Goal: Task Accomplishment & Management: Complete application form

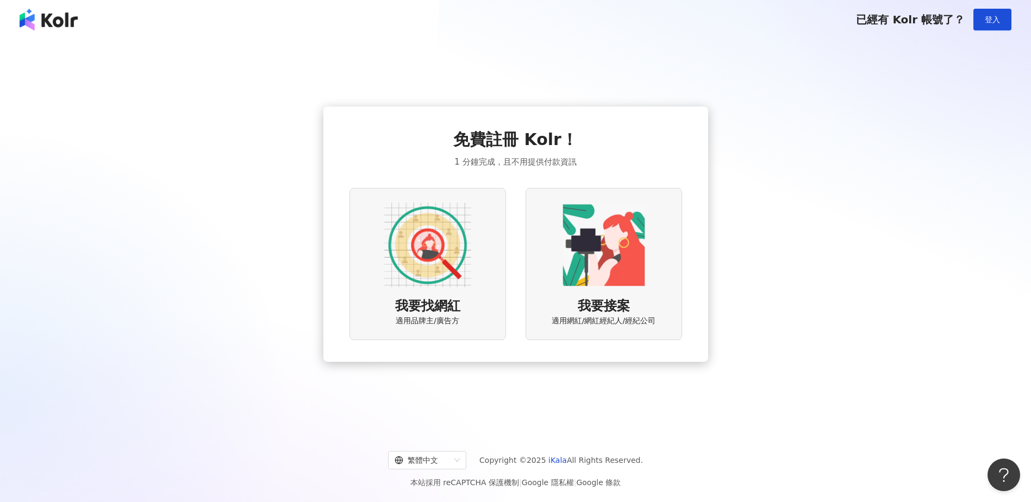
click at [448, 316] on span "適用品牌主/廣告方" at bounding box center [428, 321] width 64 height 11
click at [428, 321] on span "適用品牌主/廣告方" at bounding box center [428, 321] width 64 height 11
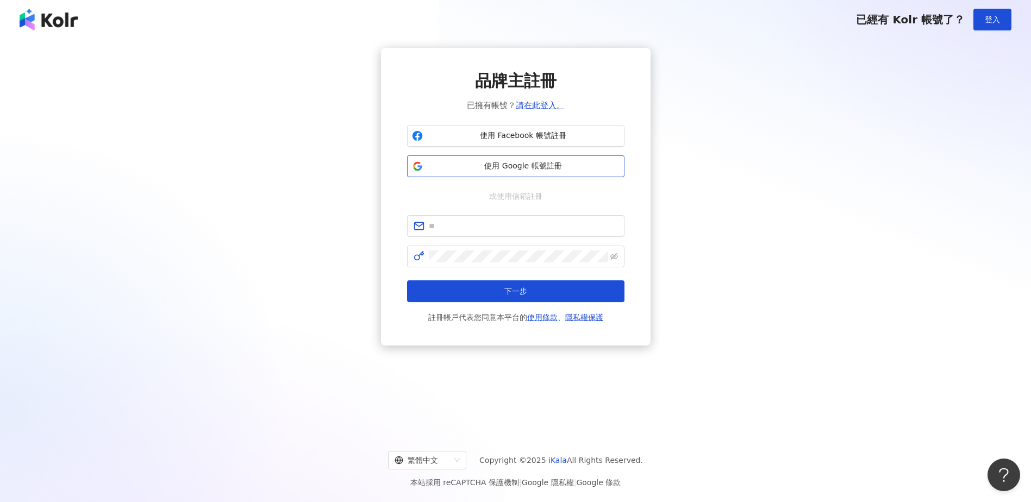
click at [471, 165] on span "使用 Google 帳號註冊" at bounding box center [523, 166] width 192 height 11
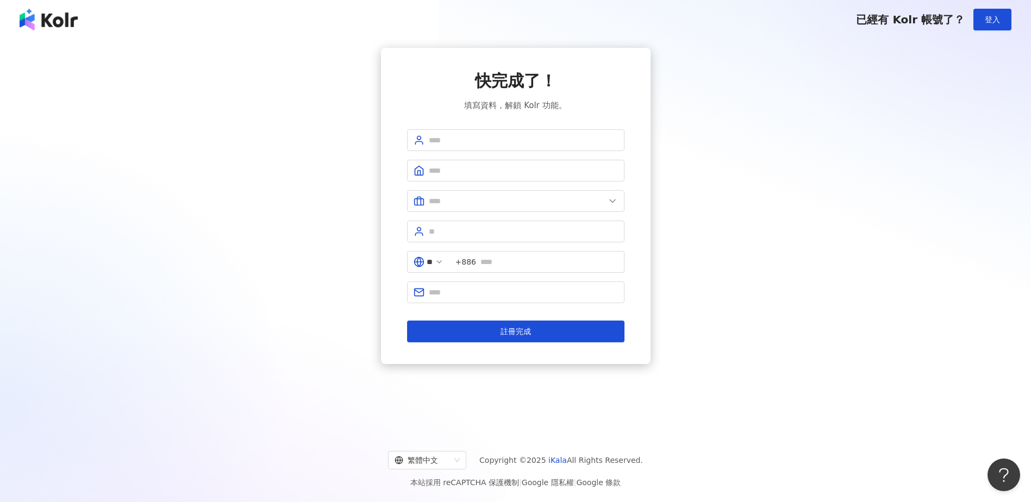
click at [475, 151] on form "** +886 註冊完成" at bounding box center [515, 235] width 217 height 213
click at [477, 147] on span at bounding box center [515, 140] width 217 height 22
click at [475, 166] on span at bounding box center [515, 171] width 217 height 22
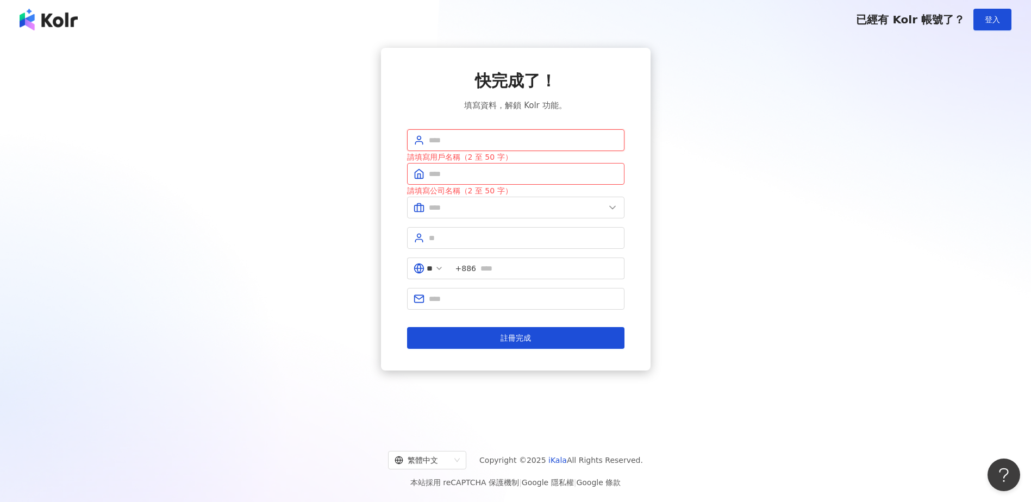
drag, startPoint x: 498, startPoint y: 131, endPoint x: 498, endPoint y: 138, distance: 7.1
click at [498, 138] on span at bounding box center [515, 140] width 217 height 22
click at [498, 138] on input "text" at bounding box center [523, 140] width 189 height 12
type input "**"
click at [464, 163] on div "請填寫用戶名稱（2 至 50 字）" at bounding box center [515, 157] width 217 height 12
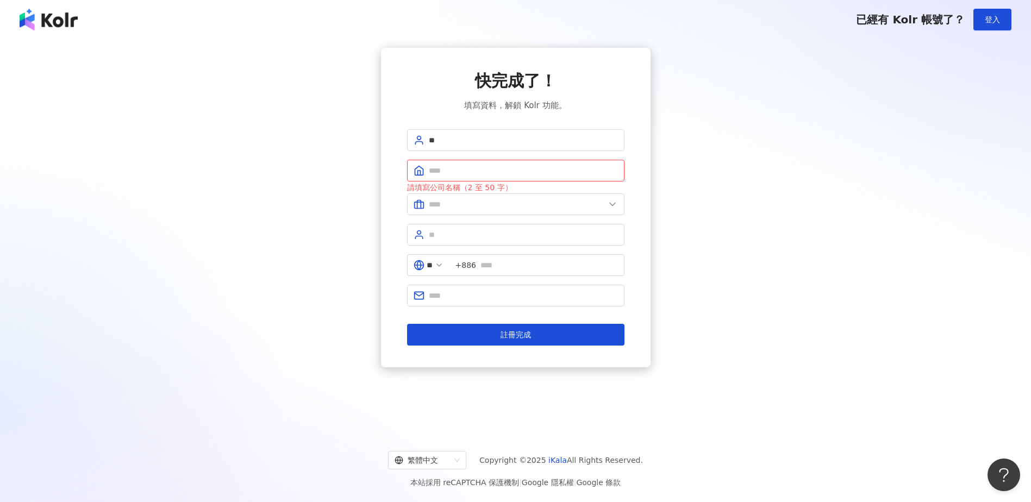
click at [461, 165] on input "text" at bounding box center [523, 171] width 189 height 12
type input "****"
click at [450, 205] on input "text" at bounding box center [517, 204] width 176 height 12
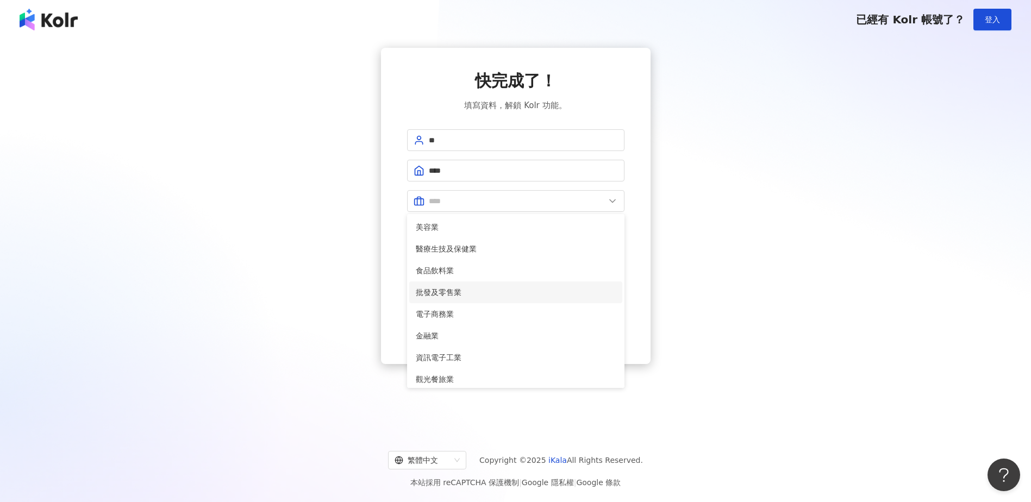
click at [419, 286] on span "批發及零售業" at bounding box center [516, 292] width 200 height 12
type input "******"
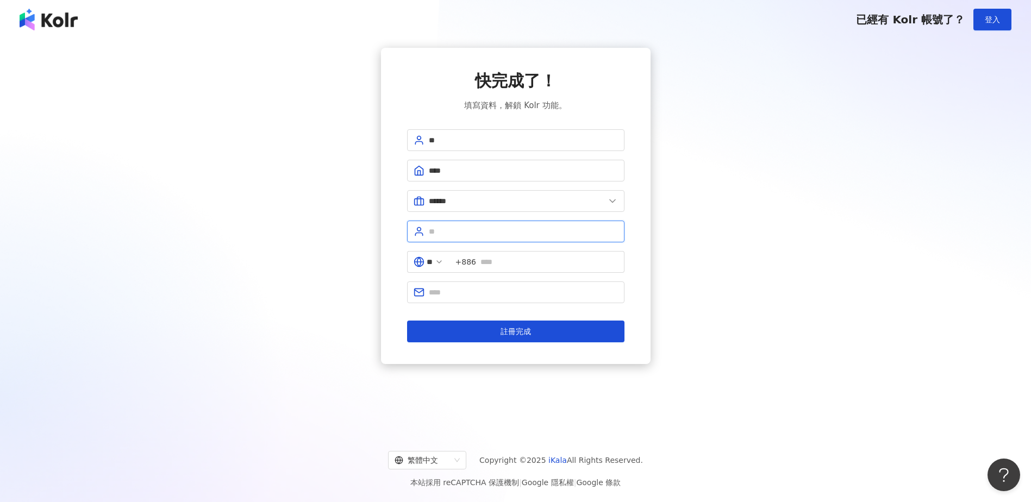
click at [489, 228] on input "text" at bounding box center [523, 232] width 189 height 12
click at [473, 139] on input "**" at bounding box center [523, 140] width 189 height 12
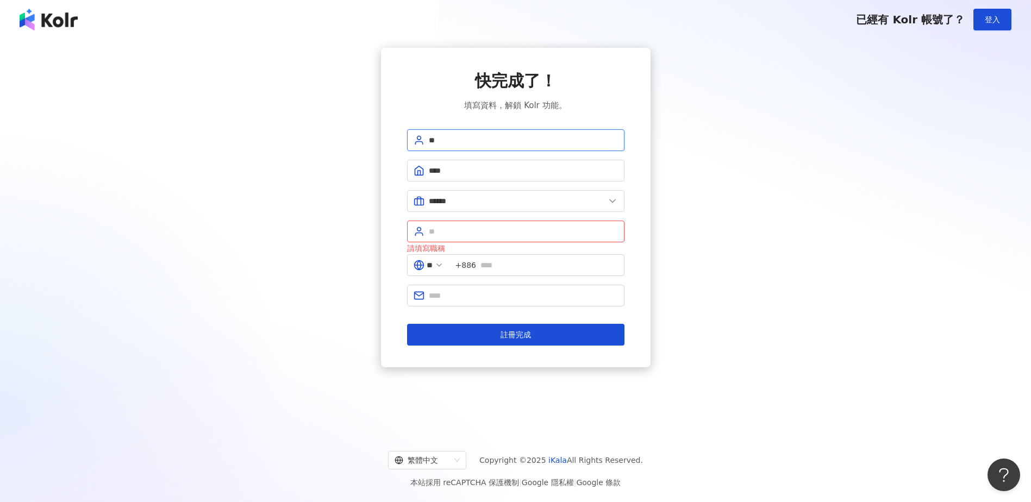
drag, startPoint x: 473, startPoint y: 139, endPoint x: 348, endPoint y: 134, distance: 124.6
click at [348, 134] on div "快完成了！ 填寫資料，解鎖 Kolr 功能。 ** **** ****** 美容業 醫療生技及保健業 食品飲料業 批發及零售業 電子商務業 金融業 資訊電子工…" at bounding box center [515, 208] width 1005 height 320
type input "*"
type input "**"
drag, startPoint x: 443, startPoint y: 217, endPoint x: 444, endPoint y: 224, distance: 7.1
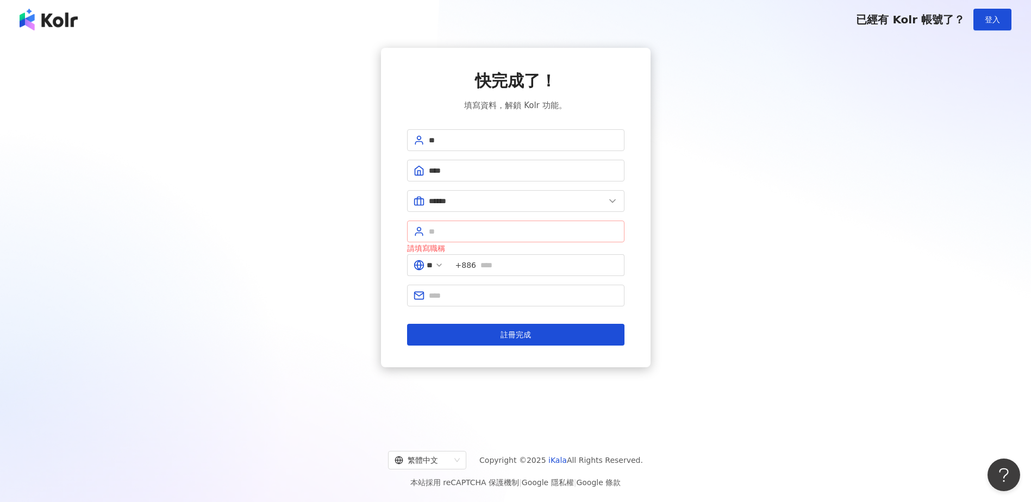
click at [444, 223] on form "** **** ****** 美容業 醫療生技及保健業 食品飲料業 批發及零售業 電子商務業 金融業 資訊電子工業 觀光餐旅業 遊戲業 通訊業 娛樂媒體業 教…" at bounding box center [515, 237] width 217 height 216
click at [444, 224] on span at bounding box center [515, 232] width 217 height 22
type input "*"
type input "****"
click at [514, 259] on span "+886" at bounding box center [537, 265] width 175 height 22
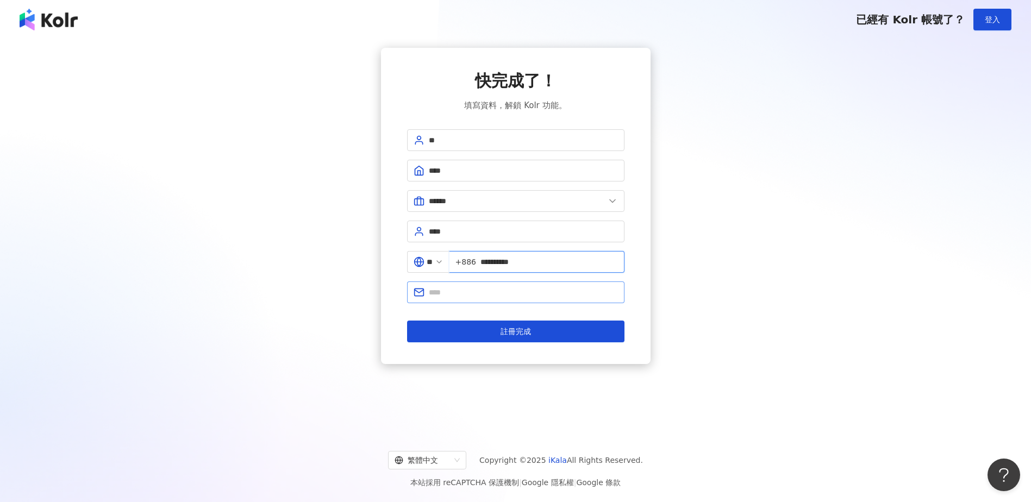
type input "**********"
click at [498, 290] on input "text" at bounding box center [523, 292] width 189 height 12
type input "**********"
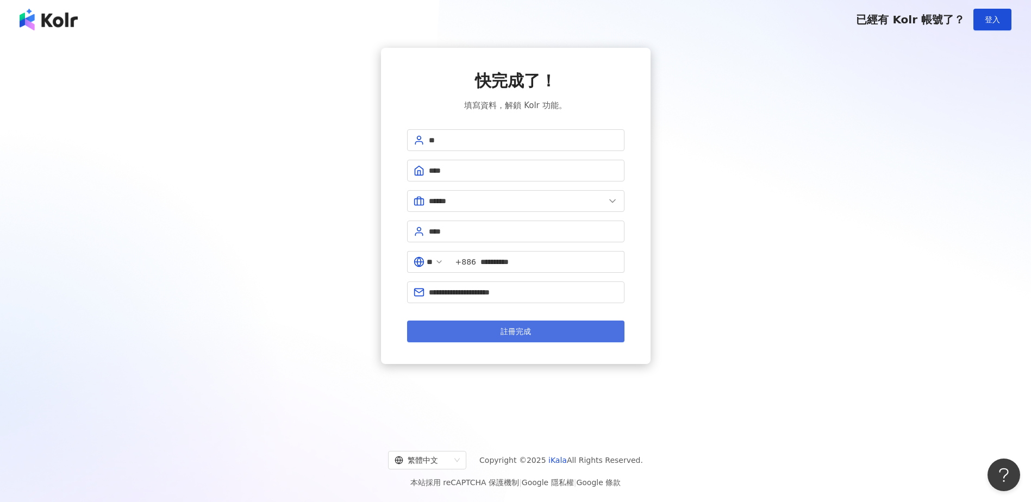
click at [495, 338] on button "註冊完成" at bounding box center [515, 332] width 217 height 22
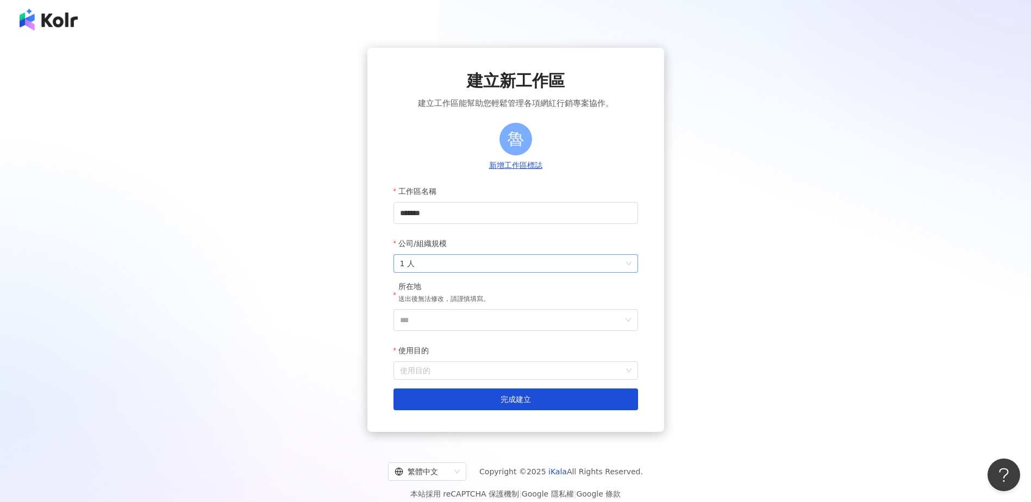
click at [615, 259] on span "1 人" at bounding box center [516, 263] width 232 height 17
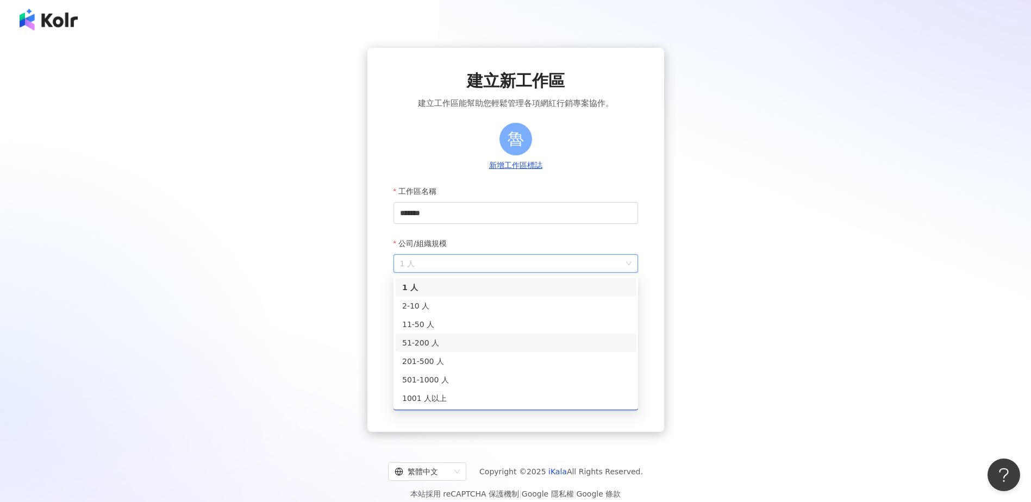
click at [465, 341] on div "51-200 人" at bounding box center [515, 343] width 227 height 12
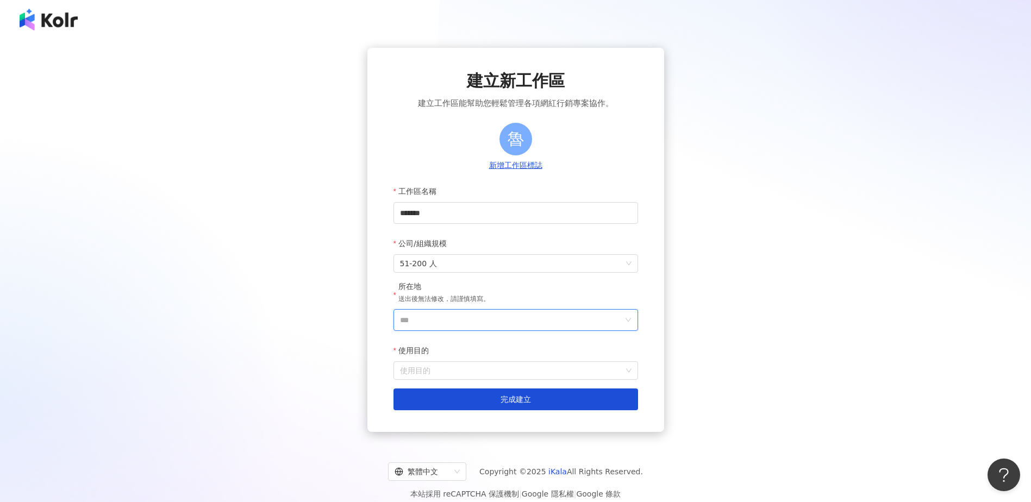
click at [485, 319] on input "***" at bounding box center [511, 320] width 223 height 21
click at [556, 171] on div "台灣" at bounding box center [578, 167] width 104 height 20
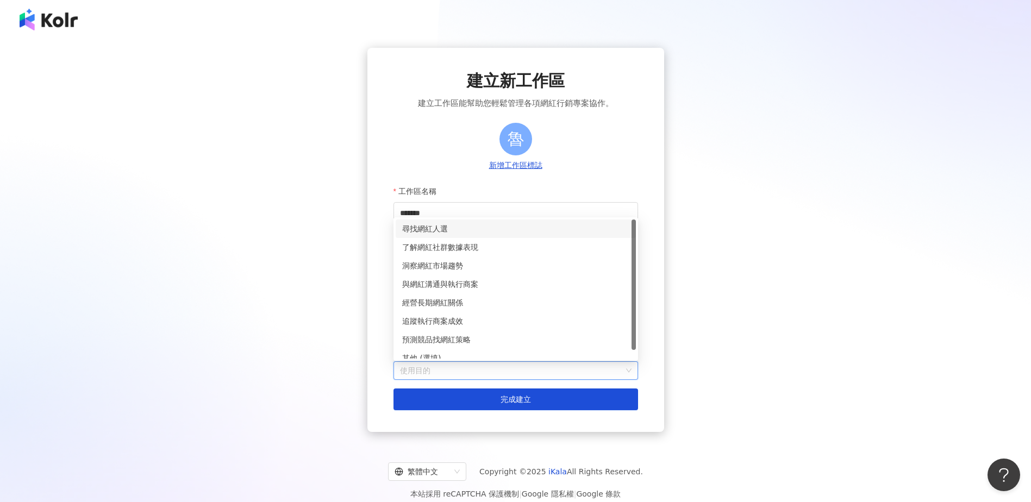
click at [491, 373] on input "使用目的" at bounding box center [516, 370] width 232 height 17
click at [448, 229] on div "尋找網紅人選" at bounding box center [515, 229] width 227 height 12
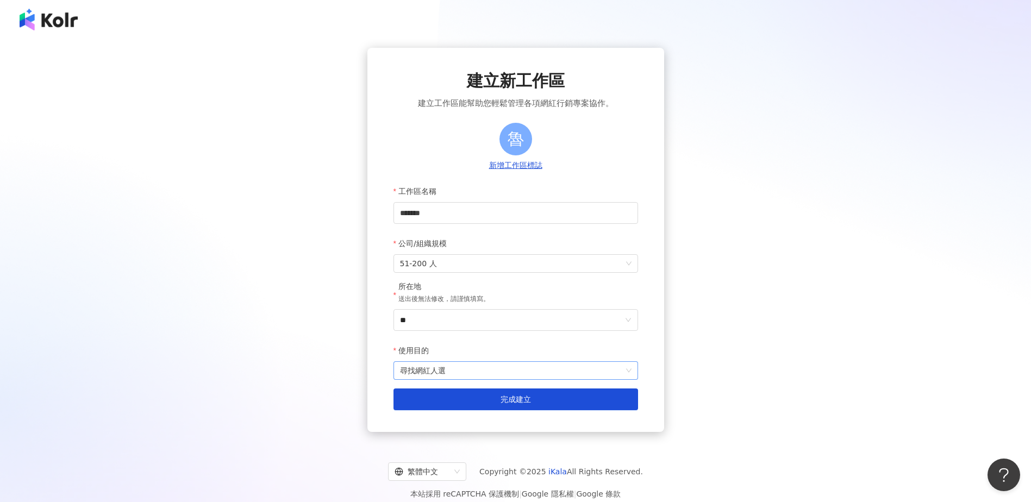
click at [446, 363] on span "尋找網紅人選" at bounding box center [516, 370] width 232 height 17
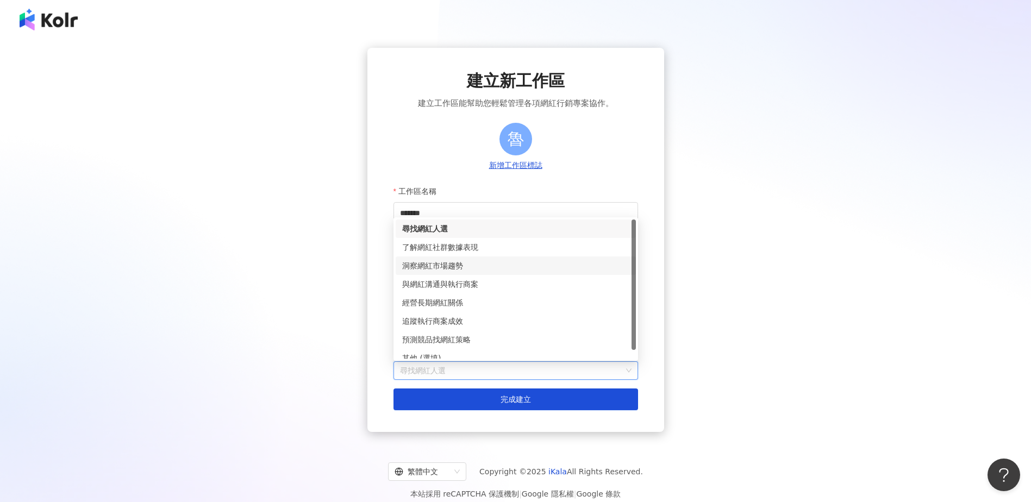
click at [451, 261] on div "洞察網紅市場趨勢" at bounding box center [515, 266] width 227 height 12
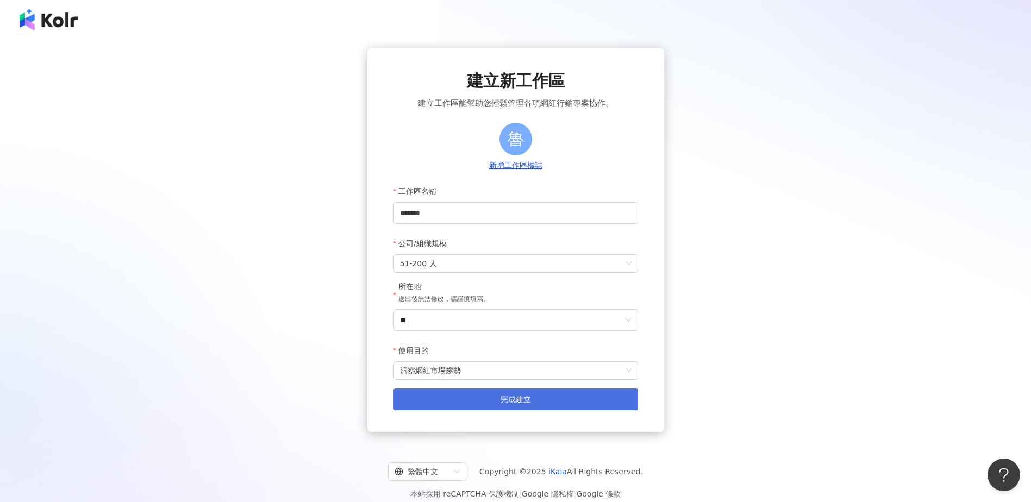
click at [481, 402] on button "完成建立" at bounding box center [516, 400] width 245 height 22
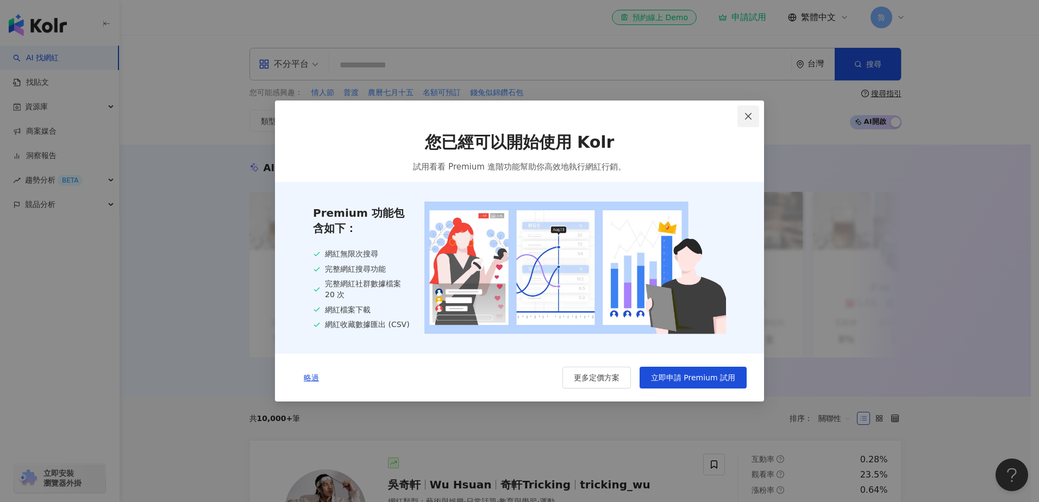
click at [745, 114] on icon "close" at bounding box center [748, 116] width 9 height 9
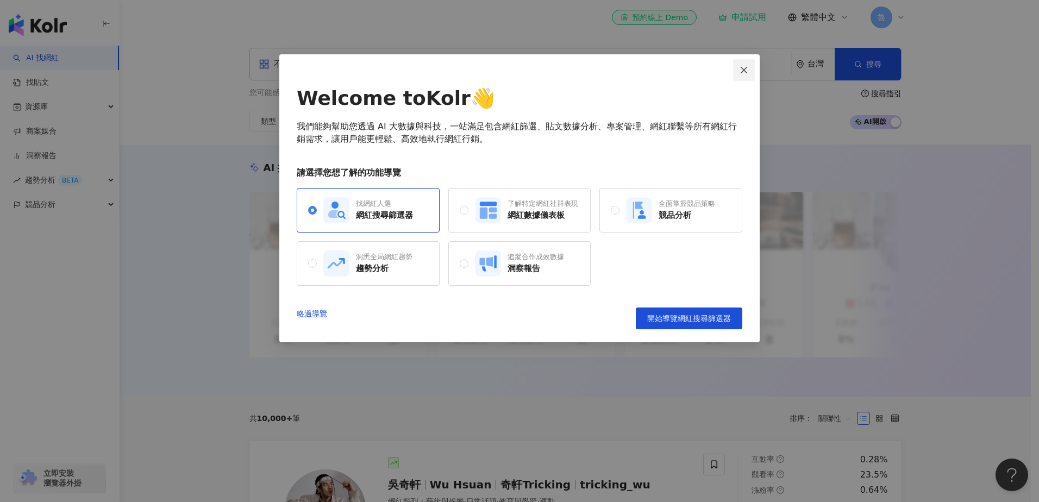
click at [738, 70] on span "Close" at bounding box center [744, 70] width 22 height 9
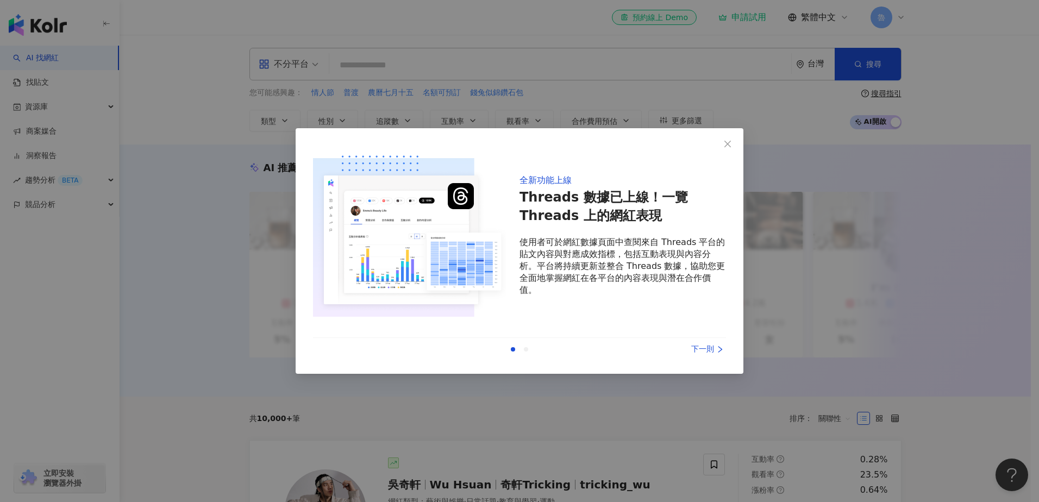
click at [714, 344] on div "下一則" at bounding box center [686, 350] width 82 height 12
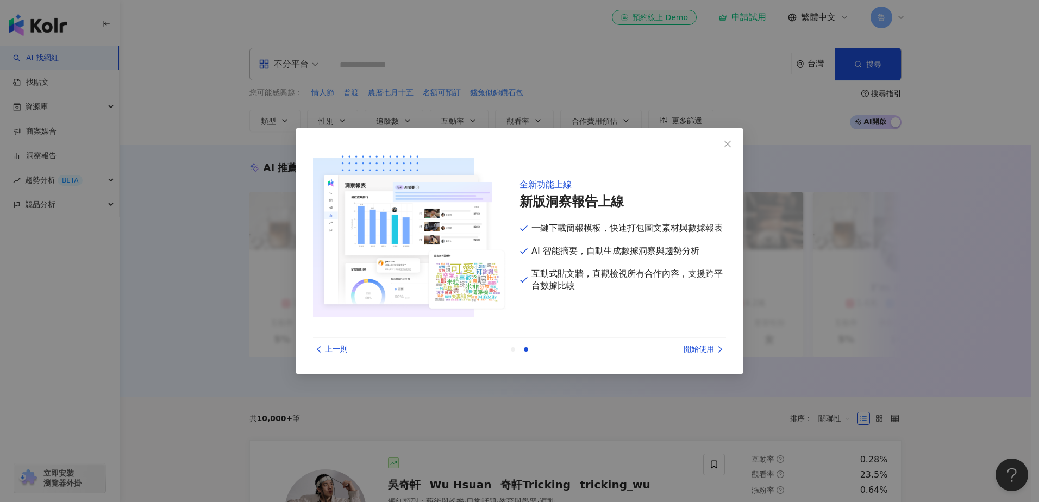
click at [714, 344] on div "開始使用" at bounding box center [686, 350] width 82 height 12
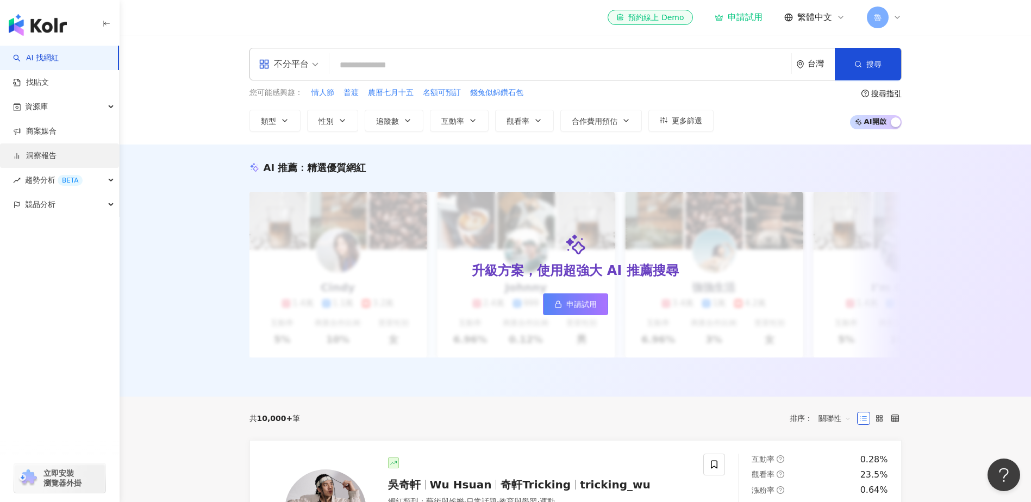
click at [55, 154] on link "洞察報告" at bounding box center [34, 156] width 43 height 11
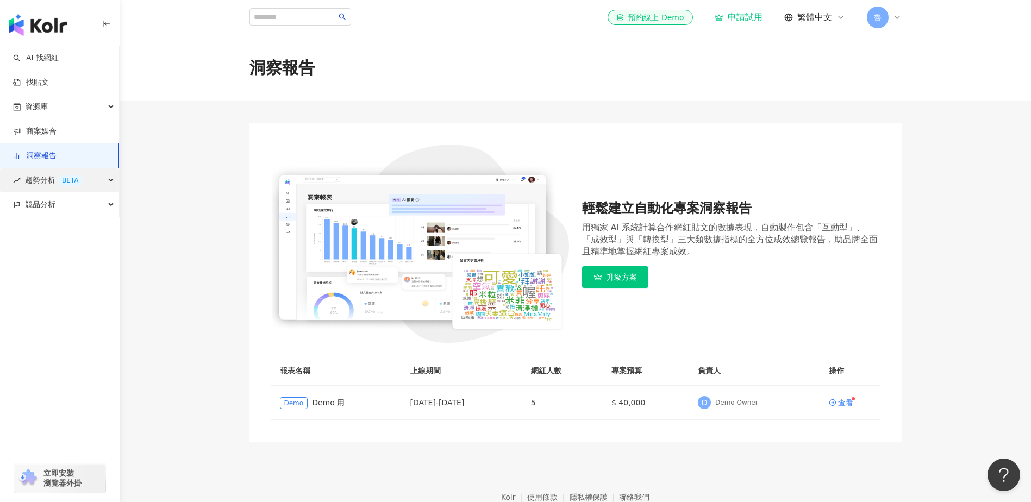
click at [90, 182] on div "趨勢分析 BETA" at bounding box center [59, 180] width 119 height 24
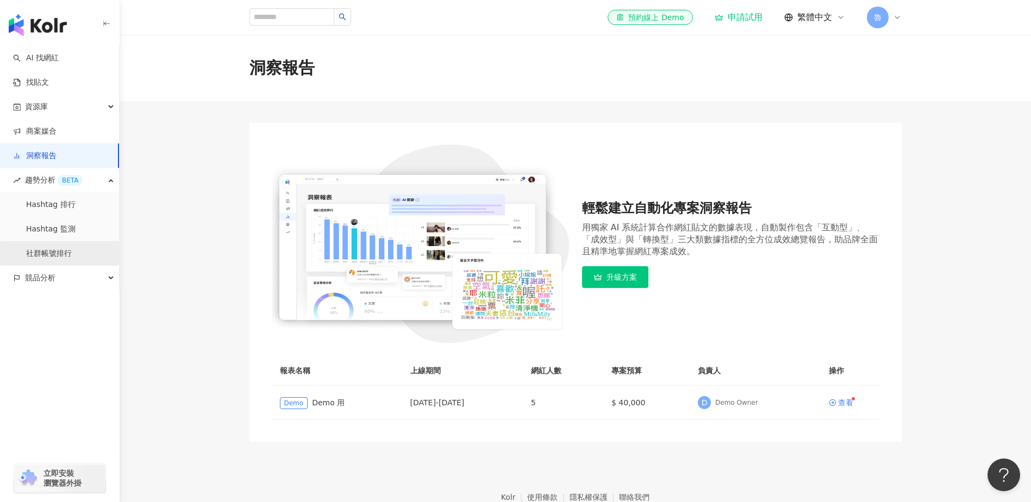
click at [66, 248] on link "社群帳號排行" at bounding box center [49, 253] width 46 height 11
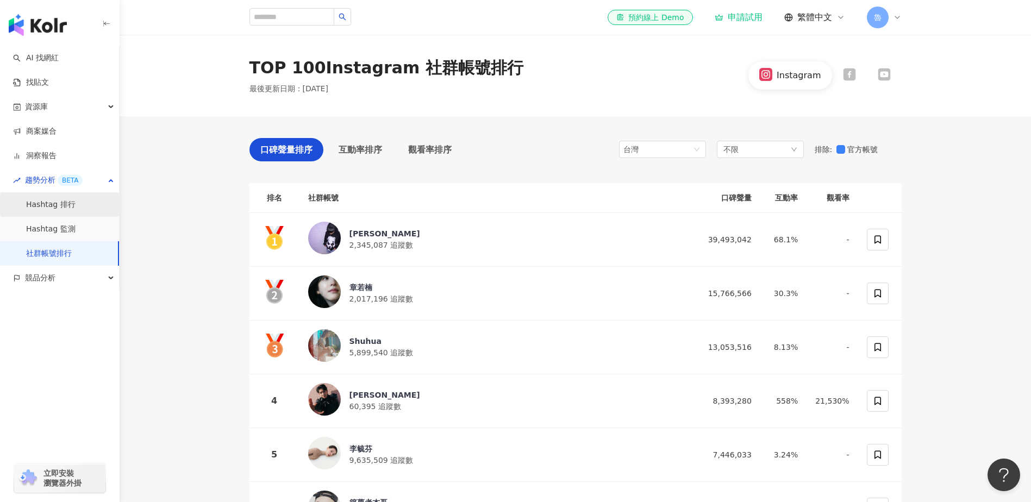
click at [47, 210] on link "Hashtag 排行" at bounding box center [50, 204] width 49 height 11
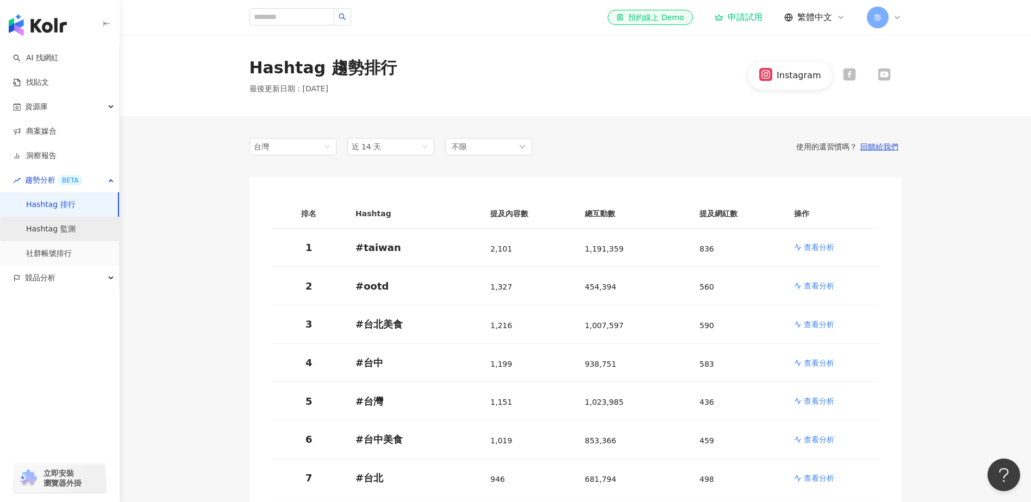
click at [54, 227] on link "Hashtag 監測" at bounding box center [50, 229] width 49 height 11
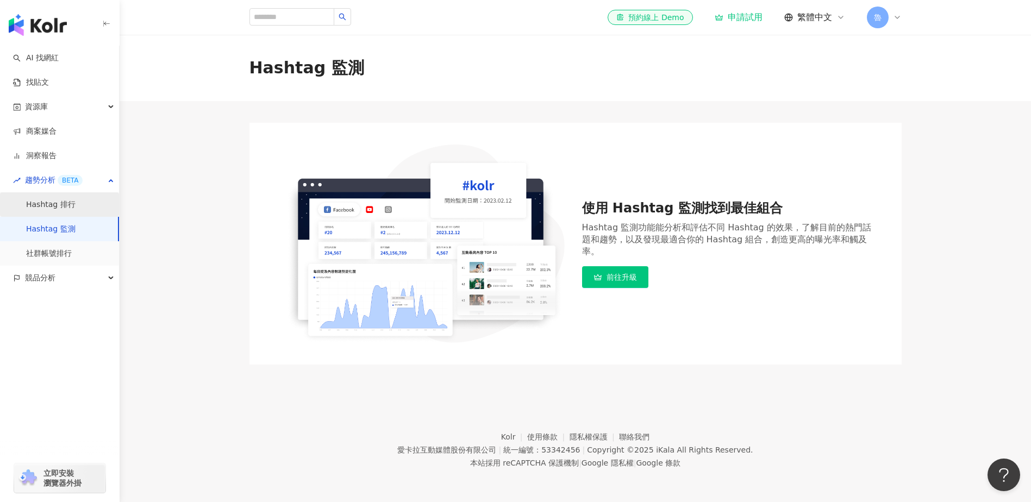
click at [63, 208] on link "Hashtag 排行" at bounding box center [50, 204] width 49 height 11
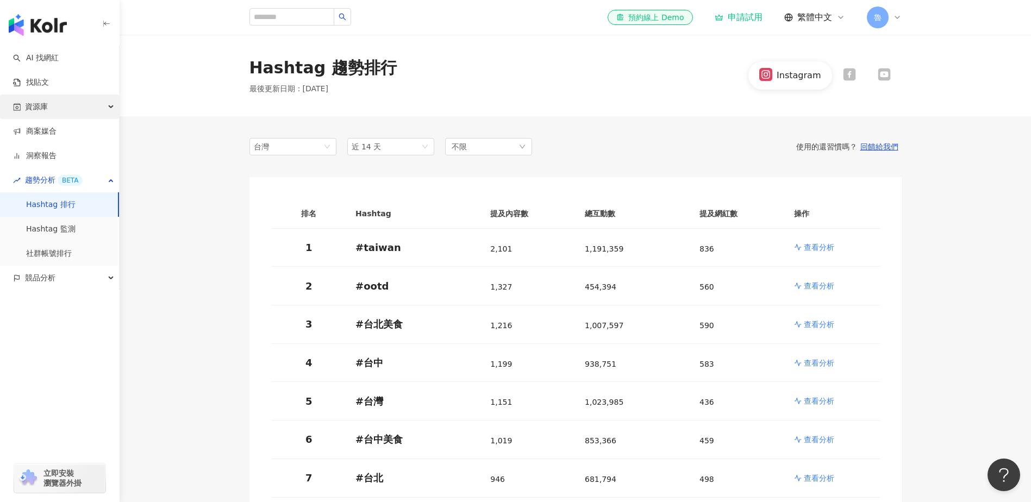
click at [106, 105] on div "資源庫" at bounding box center [59, 107] width 119 height 24
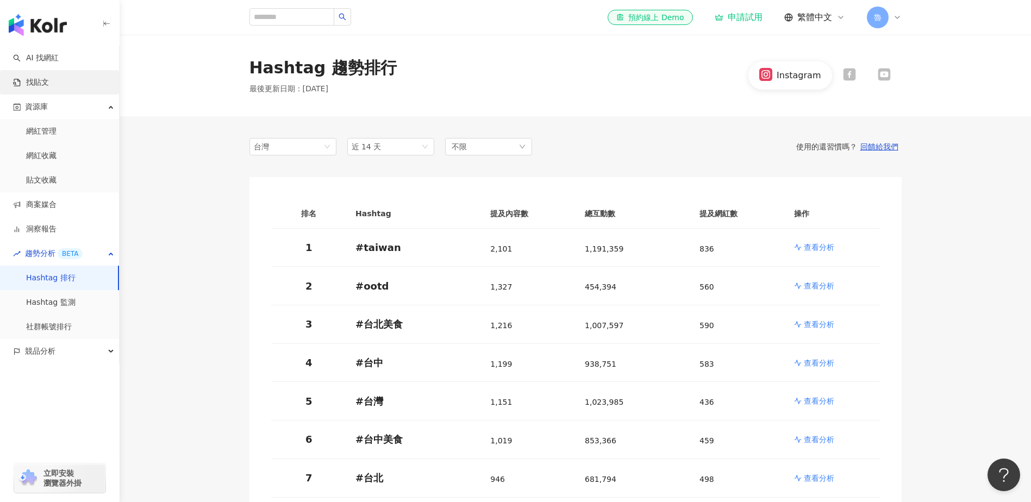
click at [49, 82] on link "找貼文" at bounding box center [31, 82] width 36 height 11
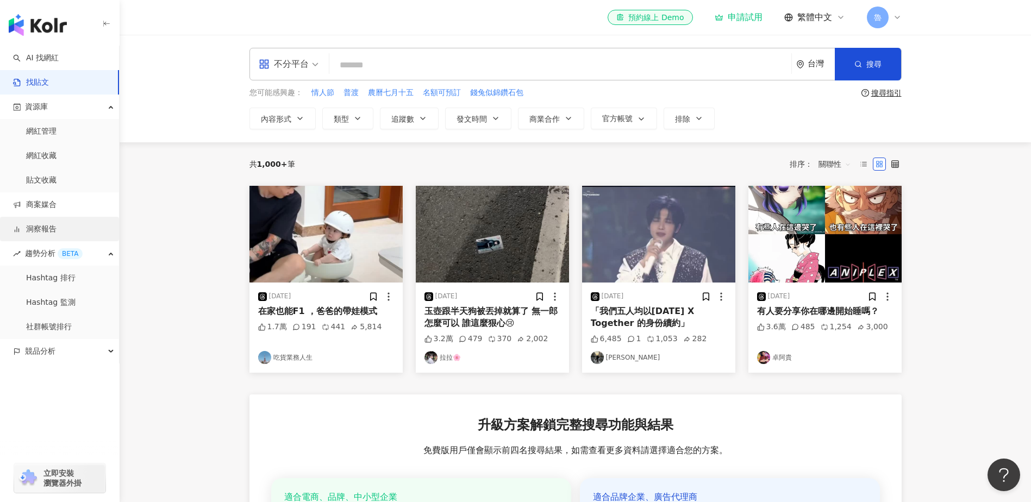
click at [57, 224] on link "洞察報告" at bounding box center [34, 229] width 43 height 11
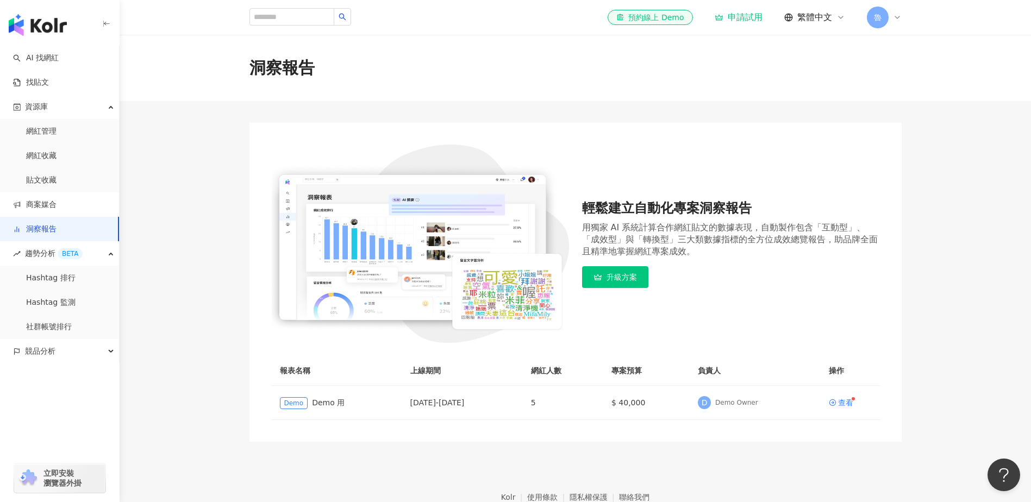
click at [740, 15] on div "申請試用" at bounding box center [739, 17] width 48 height 11
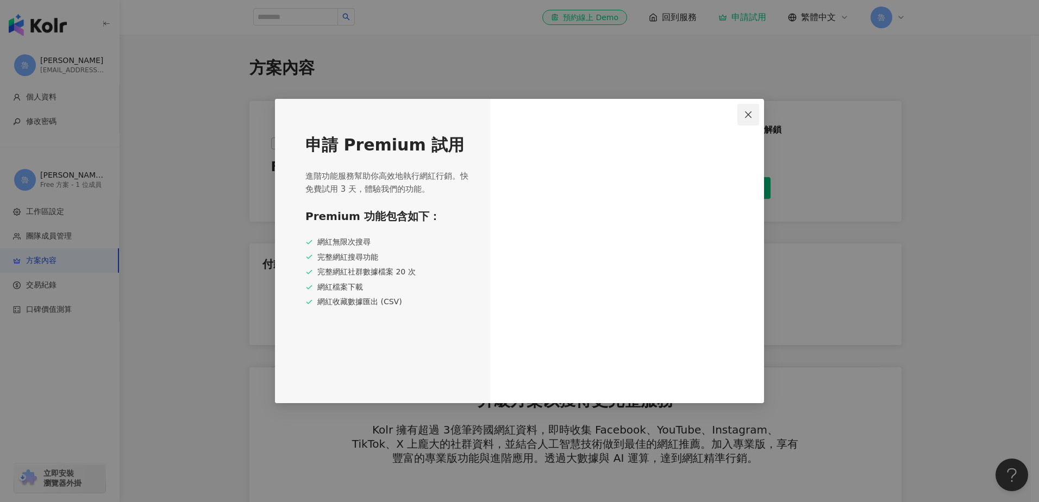
click at [743, 114] on span "Close" at bounding box center [749, 114] width 22 height 9
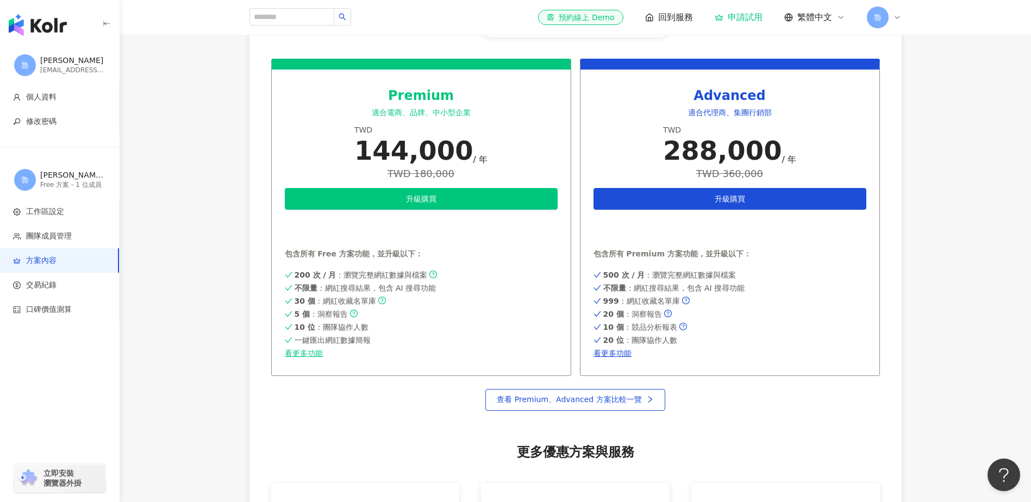
scroll to position [652, 0]
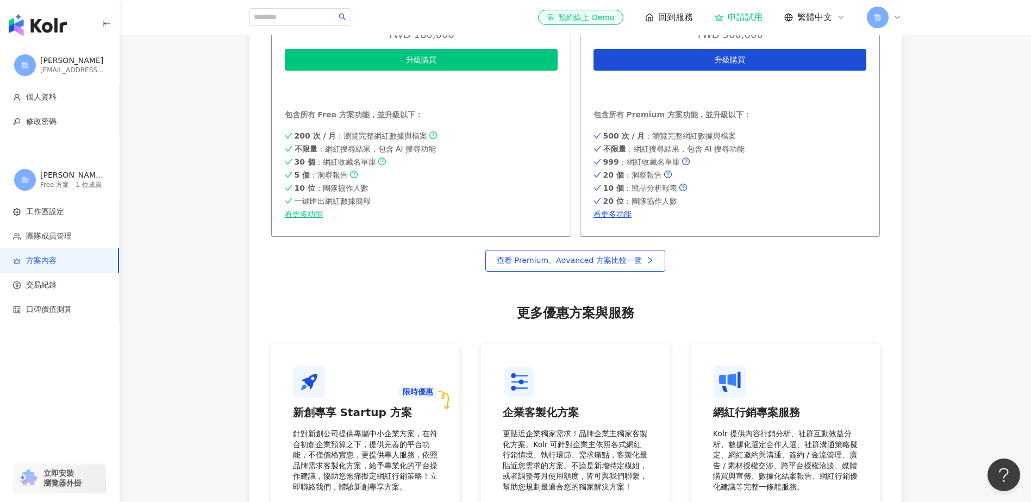
click at [82, 185] on div "Free 方案 - 1 位成員" at bounding box center [72, 184] width 65 height 9
click at [79, 175] on div "[PERSON_NAME] 的工作區" at bounding box center [72, 175] width 65 height 11
click at [30, 191] on div "[PERSON_NAME] 的工作區 Free 方案 - 1 位成員" at bounding box center [60, 179] width 120 height 39
click at [49, 93] on span "個人資料" at bounding box center [41, 97] width 30 height 11
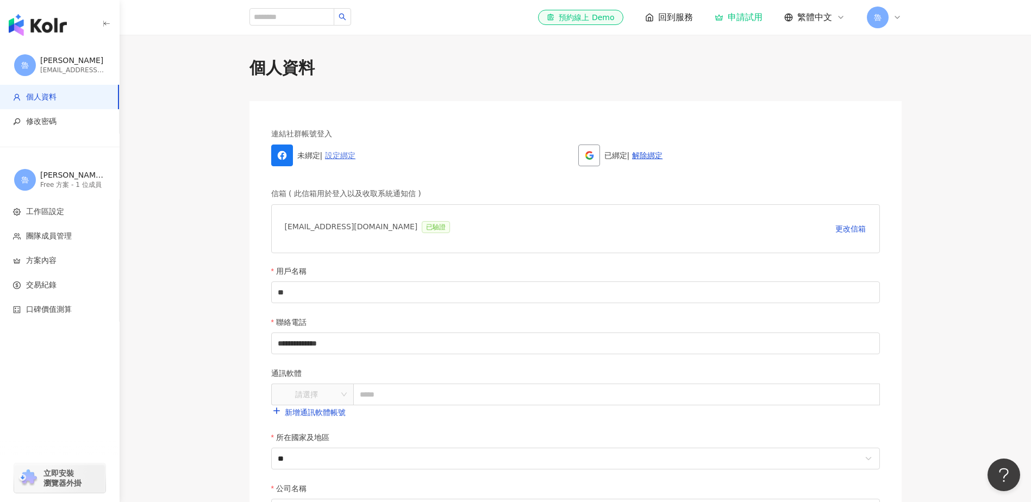
drag, startPoint x: 347, startPoint y: 145, endPoint x: 347, endPoint y: 152, distance: 7.6
click at [347, 151] on div "未綁定 | 設定綁定" at bounding box center [422, 156] width 302 height 22
click at [347, 154] on link "設定綁定" at bounding box center [340, 155] width 30 height 9
click at [341, 158] on link "解除綁定" at bounding box center [340, 155] width 30 height 9
click at [341, 158] on link "設定綁定" at bounding box center [340, 155] width 30 height 9
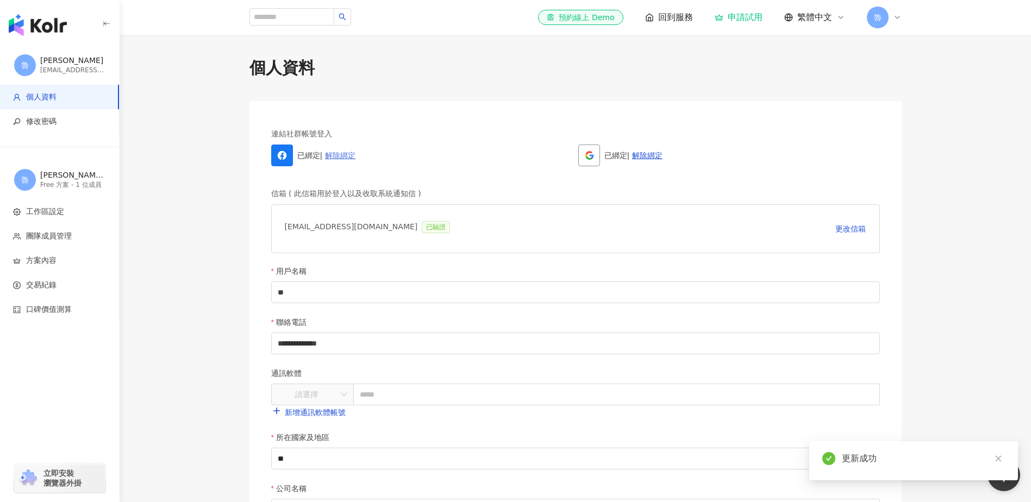
click at [346, 158] on link "解除綁定" at bounding box center [340, 155] width 30 height 9
click at [340, 158] on link "設定綁定" at bounding box center [340, 155] width 30 height 9
click at [335, 157] on link "設定綁定" at bounding box center [340, 155] width 30 height 9
click at [79, 65] on div "[PERSON_NAME]" at bounding box center [72, 60] width 65 height 11
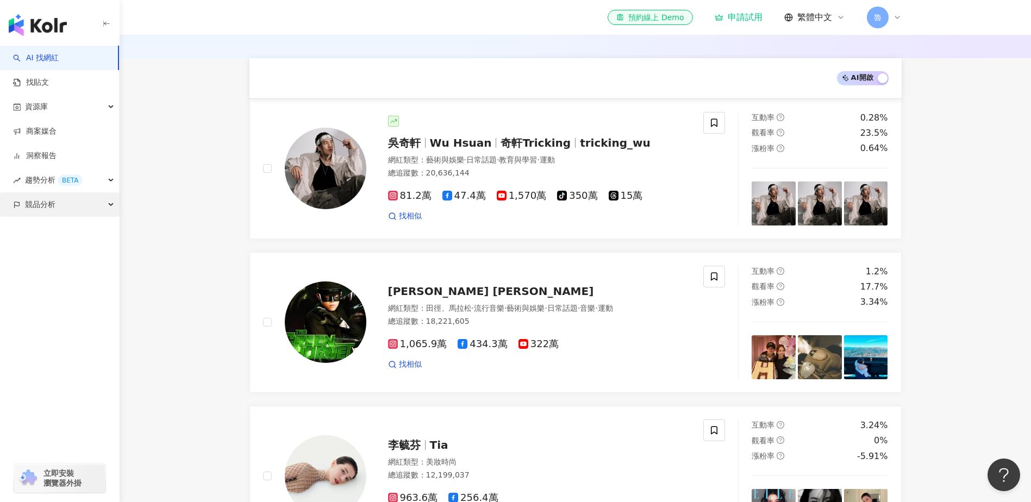
scroll to position [326, 0]
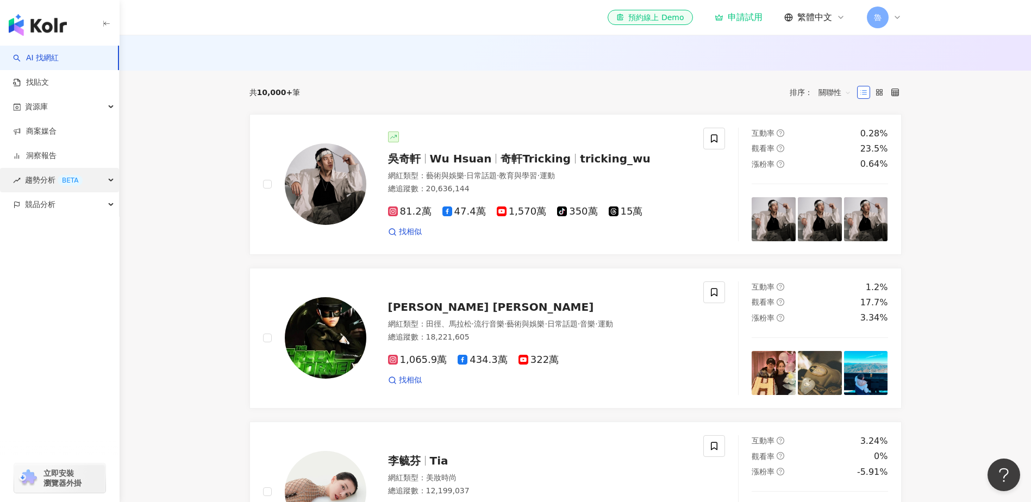
click at [106, 184] on div "趨勢分析 BETA" at bounding box center [59, 180] width 119 height 24
click at [76, 210] on link "Hashtag 排行" at bounding box center [50, 204] width 49 height 11
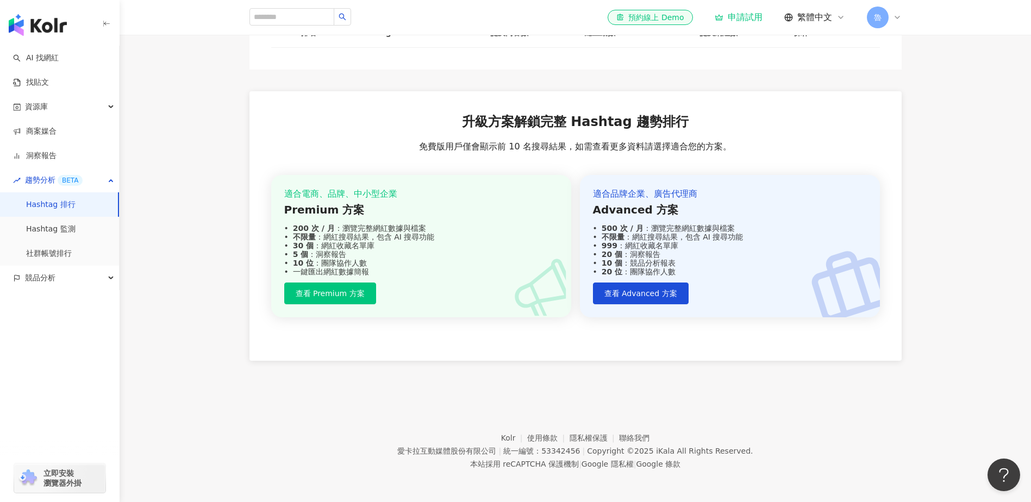
scroll to position [566, 0]
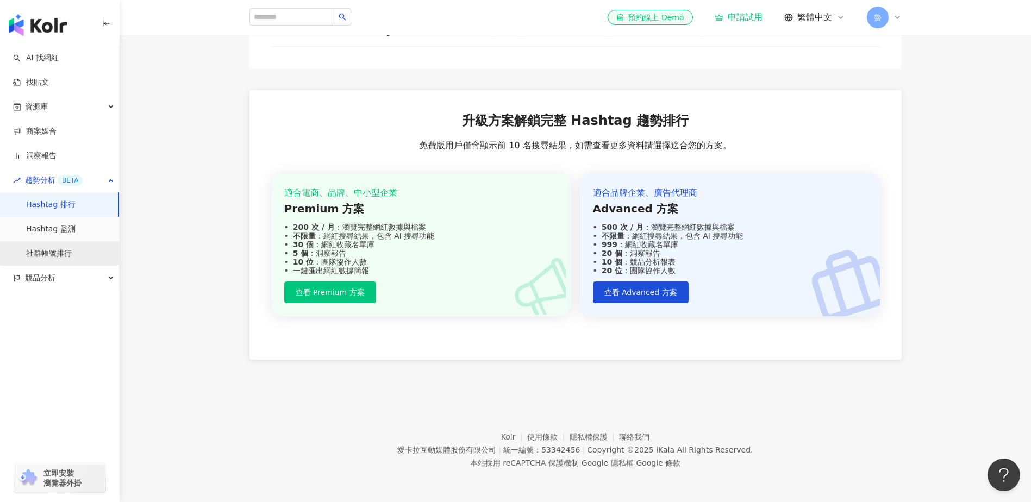
click at [72, 252] on link "社群帳號排行" at bounding box center [49, 253] width 46 height 11
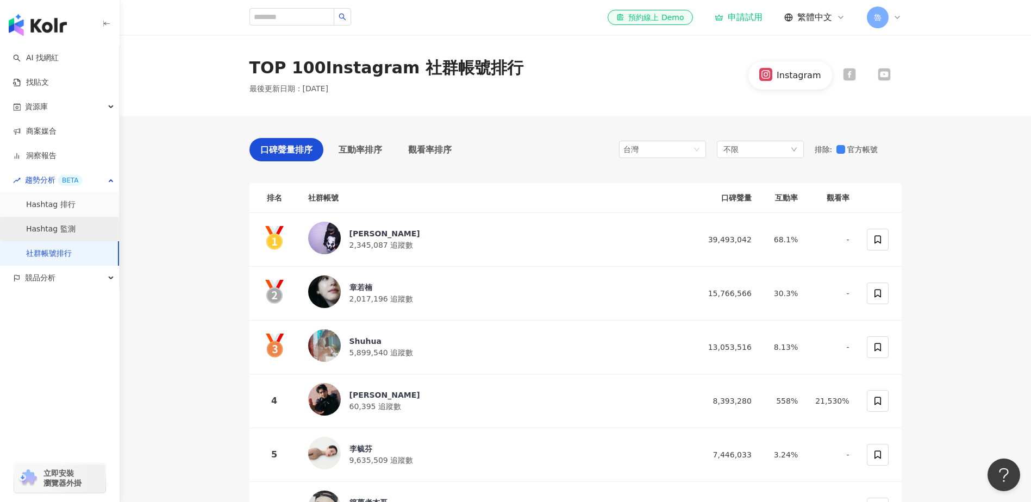
click at [60, 227] on link "Hashtag 監測" at bounding box center [50, 229] width 49 height 11
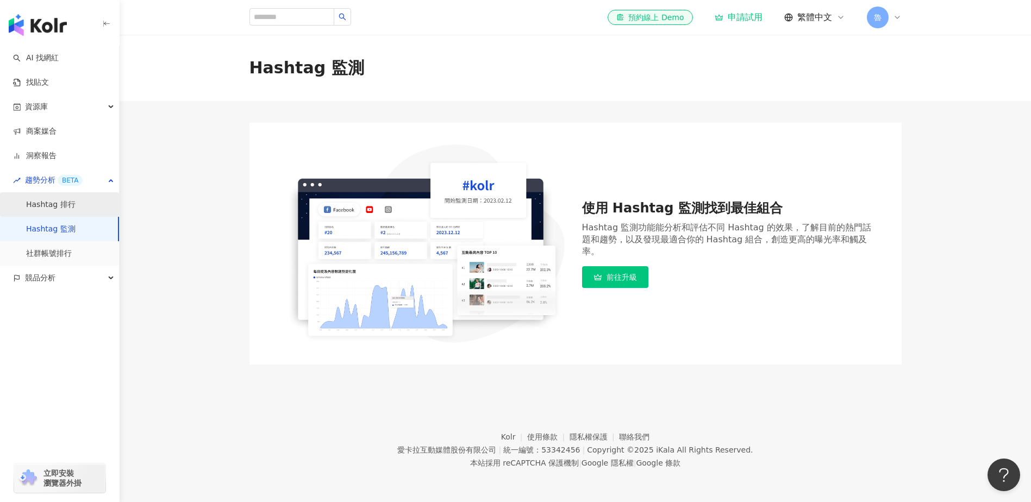
click at [59, 210] on link "Hashtag 排行" at bounding box center [50, 204] width 49 height 11
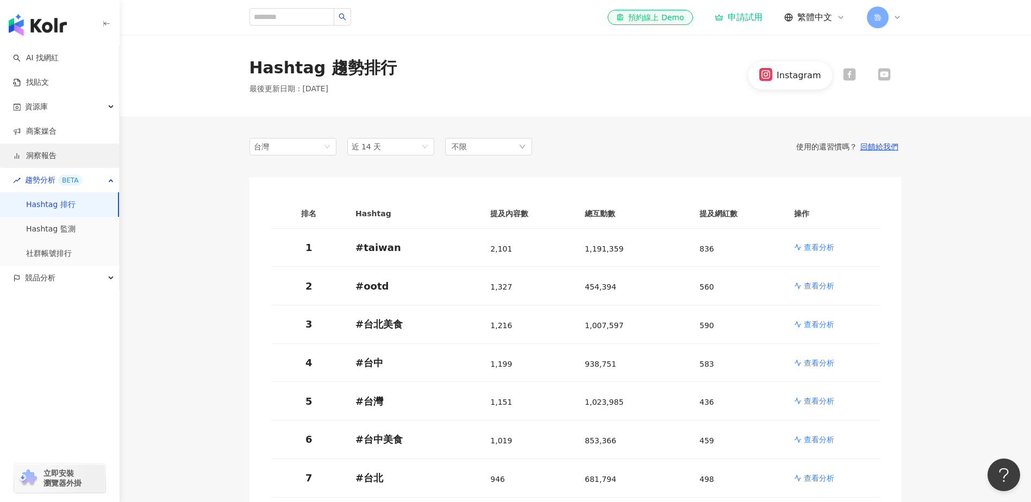
click at [46, 161] on link "洞察報告" at bounding box center [34, 156] width 43 height 11
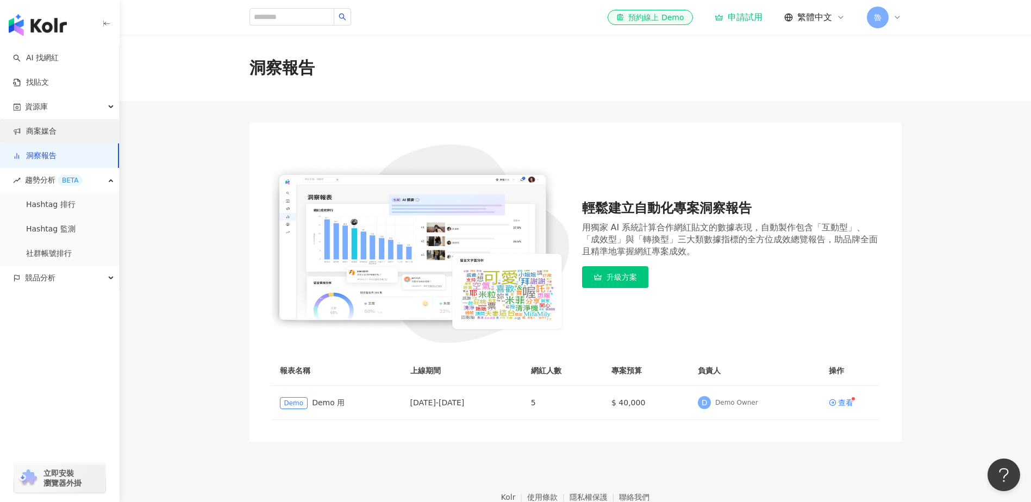
click at [38, 131] on link "商案媒合" at bounding box center [34, 131] width 43 height 11
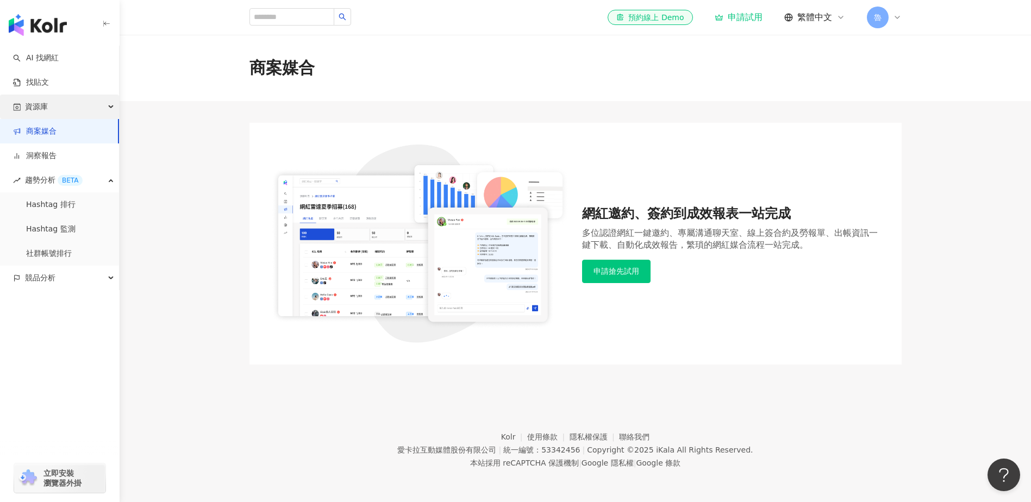
drag, startPoint x: 83, startPoint y: 107, endPoint x: 86, endPoint y: 112, distance: 5.9
click at [86, 112] on div "資源庫" at bounding box center [59, 107] width 119 height 24
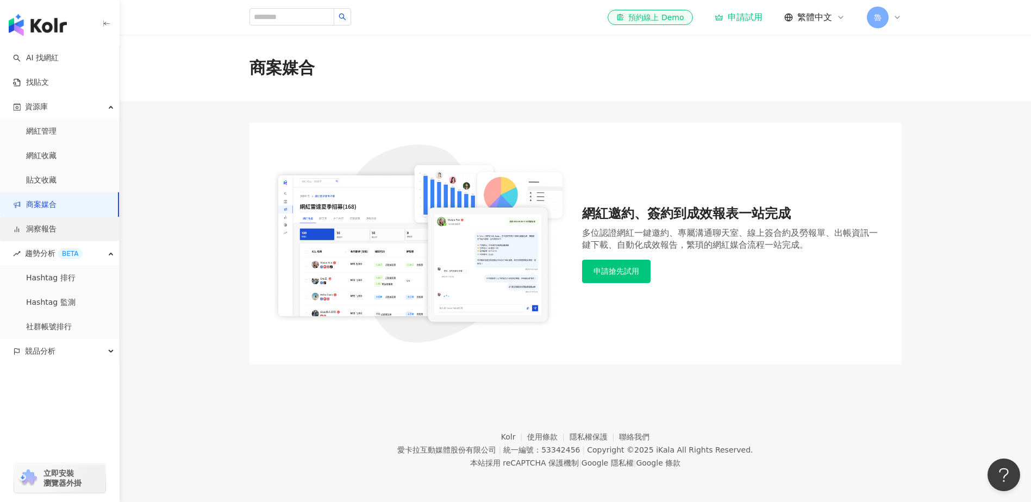
click at [50, 233] on link "洞察報告" at bounding box center [34, 229] width 43 height 11
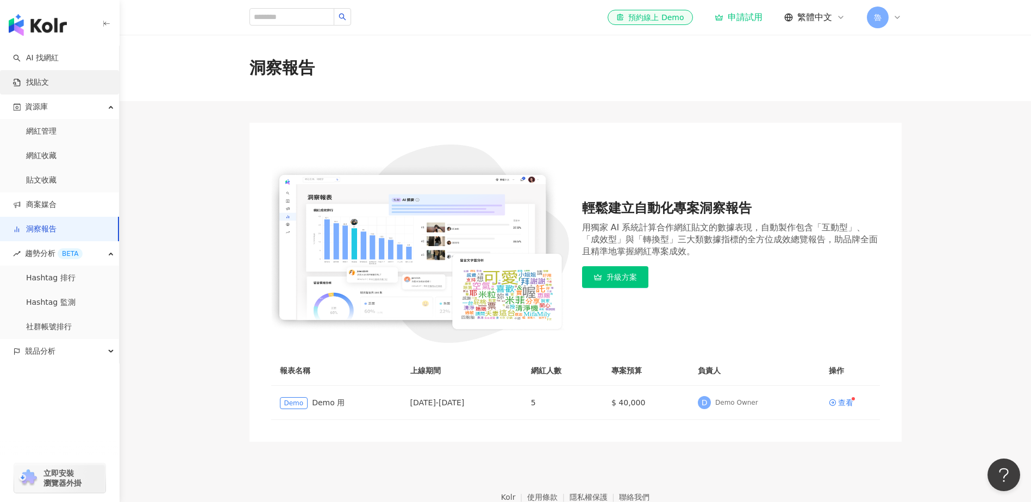
click at [49, 79] on link "找貼文" at bounding box center [31, 82] width 36 height 11
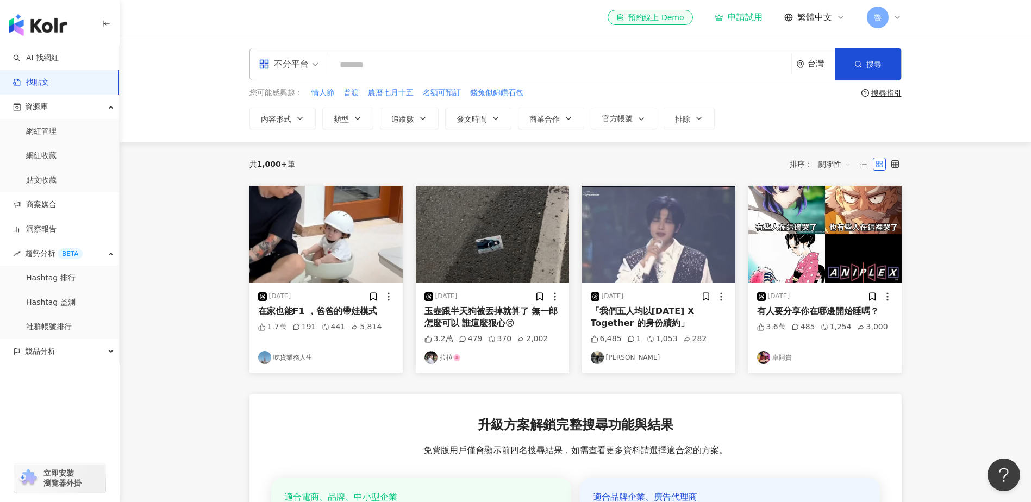
click at [323, 68] on div "不分平台" at bounding box center [289, 64] width 72 height 32
click at [294, 172] on div "Threads" at bounding box center [291, 176] width 61 height 14
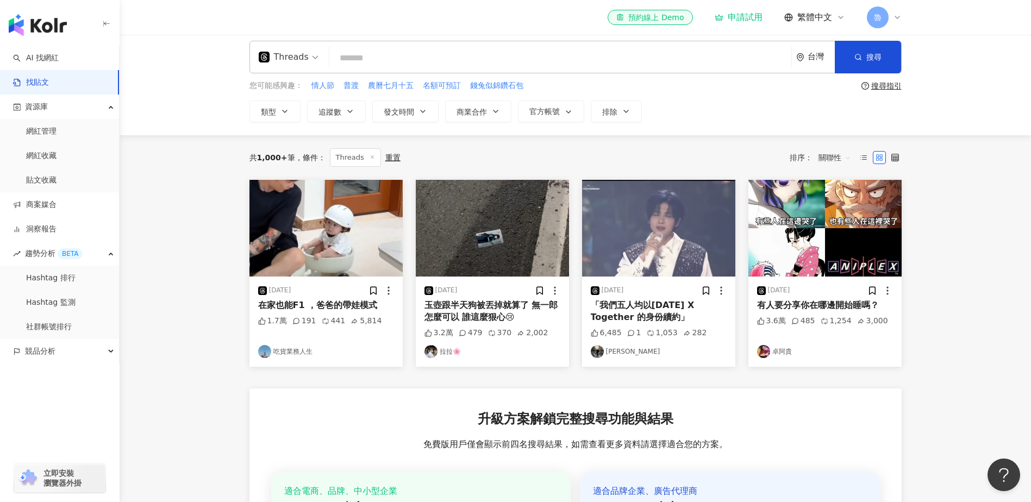
scroll to position [54, 0]
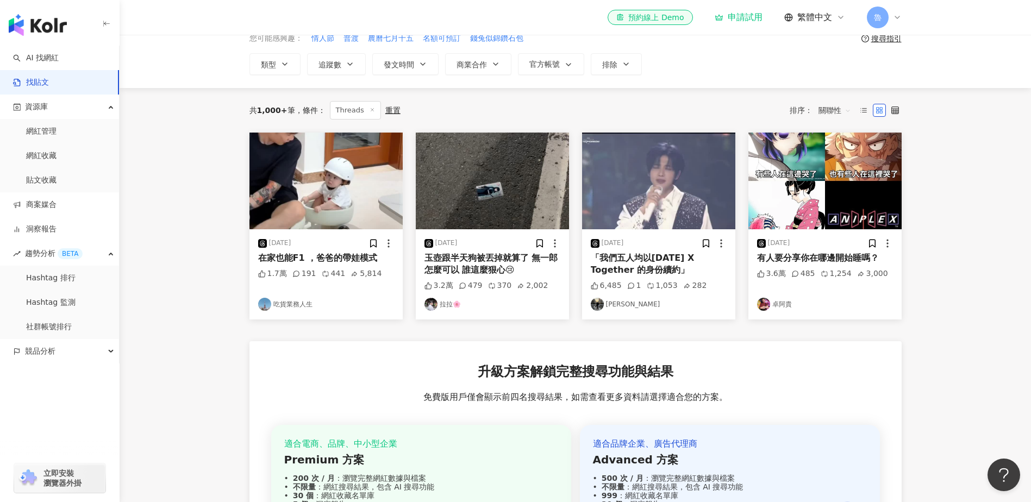
click at [784, 197] on img at bounding box center [824, 181] width 153 height 97
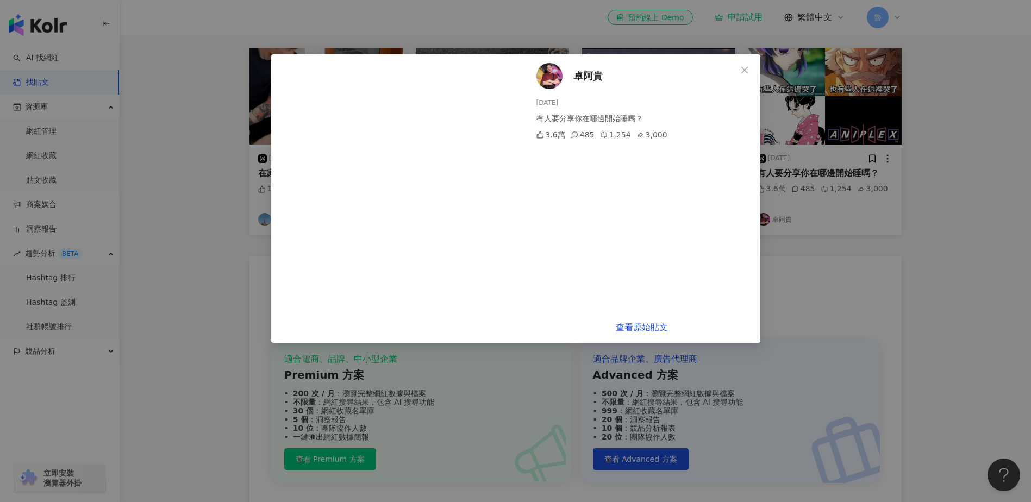
scroll to position [163, 0]
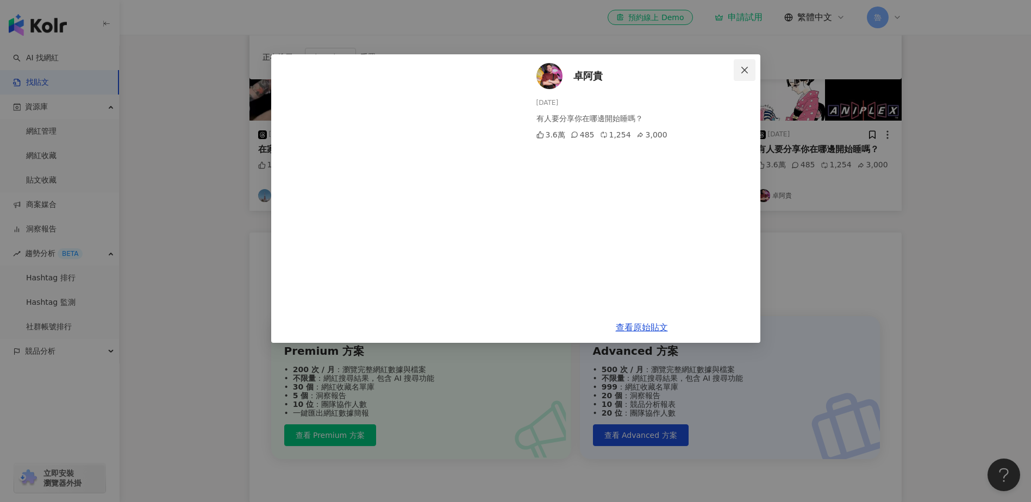
click at [741, 68] on icon "close" at bounding box center [744, 70] width 9 height 9
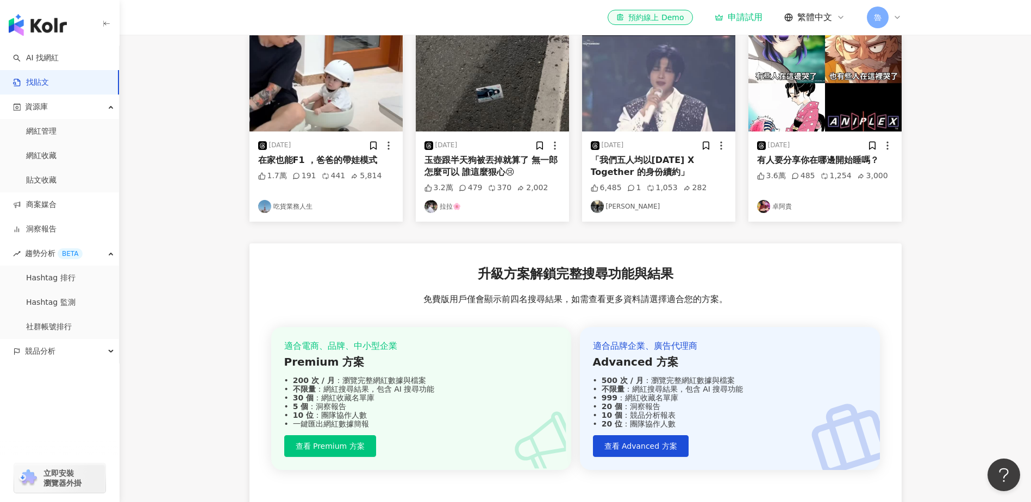
scroll to position [0, 0]
